Goal: Transaction & Acquisition: Purchase product/service

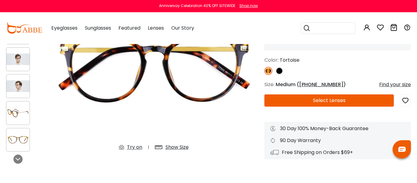
click at [281, 75] on img at bounding box center [280, 71] width 8 height 8
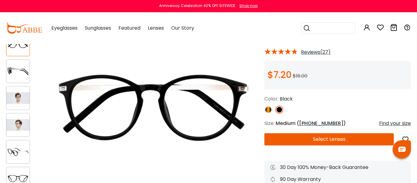
scroll to position [37, 0]
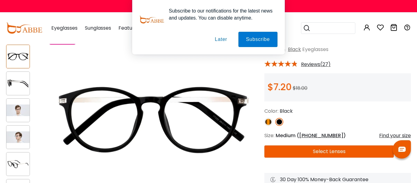
click at [225, 42] on button "Later" at bounding box center [220, 39] width 27 height 15
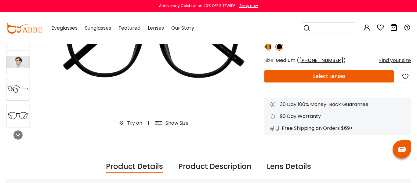
scroll to position [126, 0]
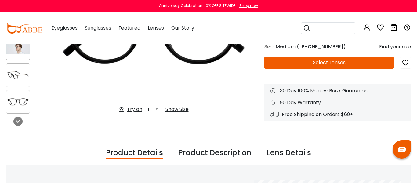
click at [127, 113] on div "Try on" at bounding box center [134, 109] width 15 height 7
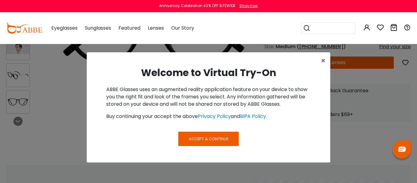
click at [213, 136] on button "Accept & Continue" at bounding box center [208, 139] width 60 height 14
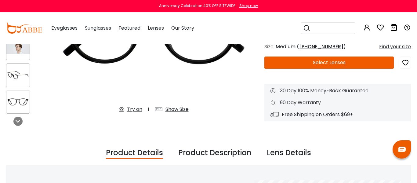
click at [174, 109] on div "Show Size" at bounding box center [177, 109] width 23 height 7
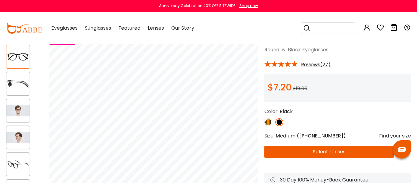
scroll to position [32, 0]
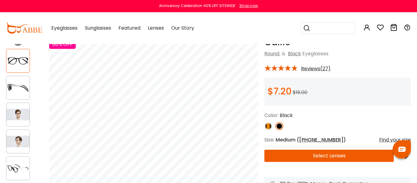
click at [22, 116] on img at bounding box center [17, 115] width 23 height 12
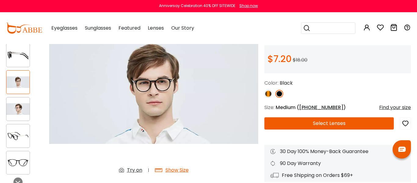
scroll to position [65, 0]
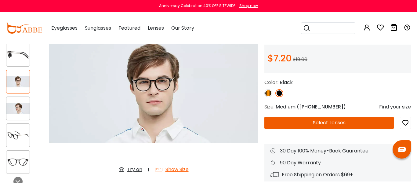
click at [20, 109] on img at bounding box center [17, 109] width 23 height 12
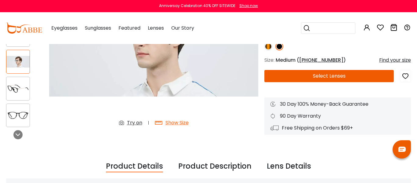
scroll to position [119, 0]
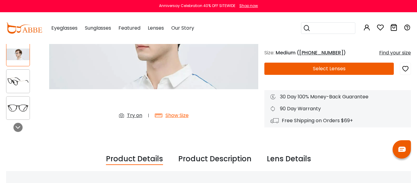
click at [30, 116] on div at bounding box center [18, 108] width 24 height 24
